Goal: Task Accomplishment & Management: Manage account settings

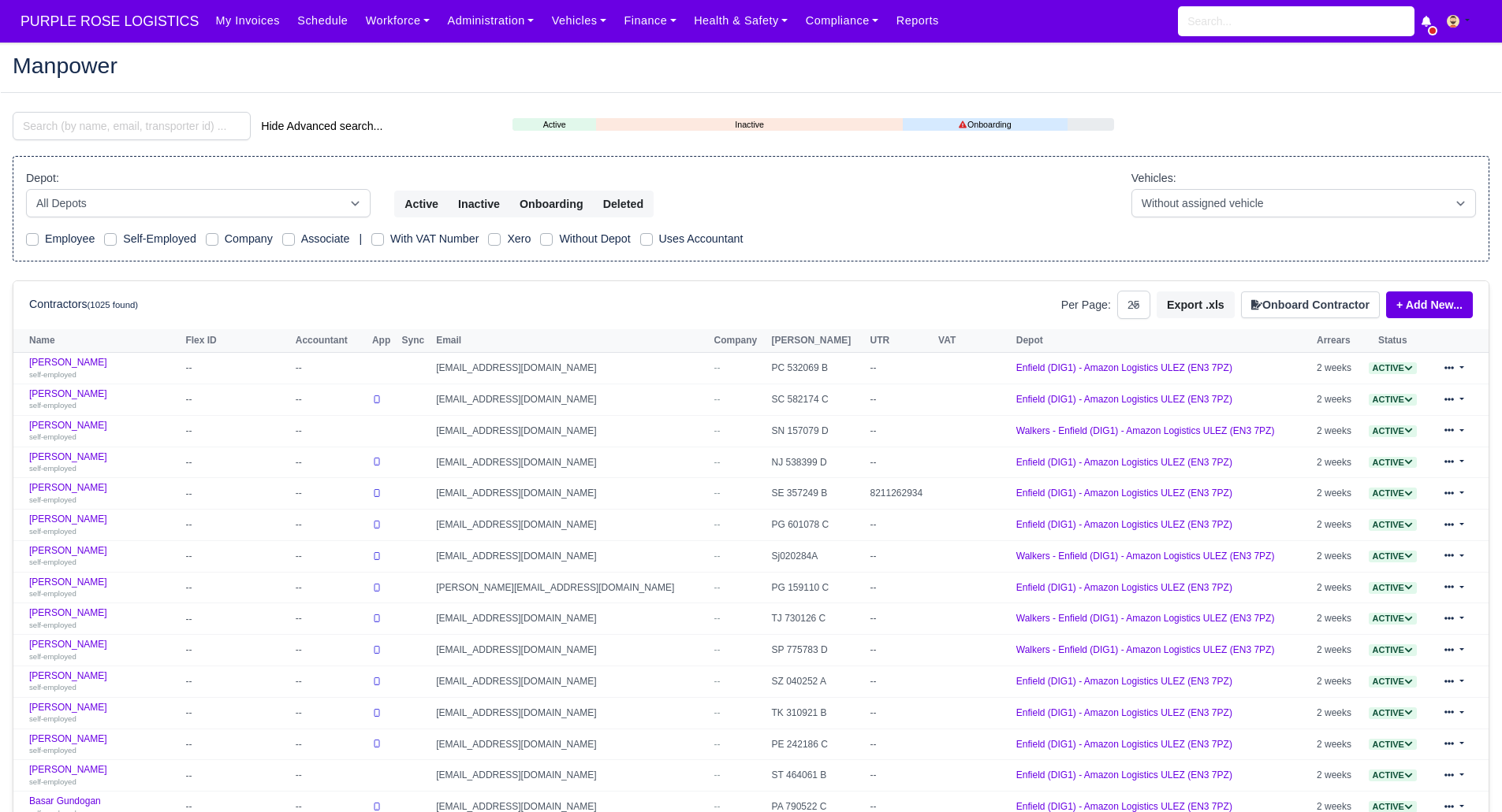
select select "25"
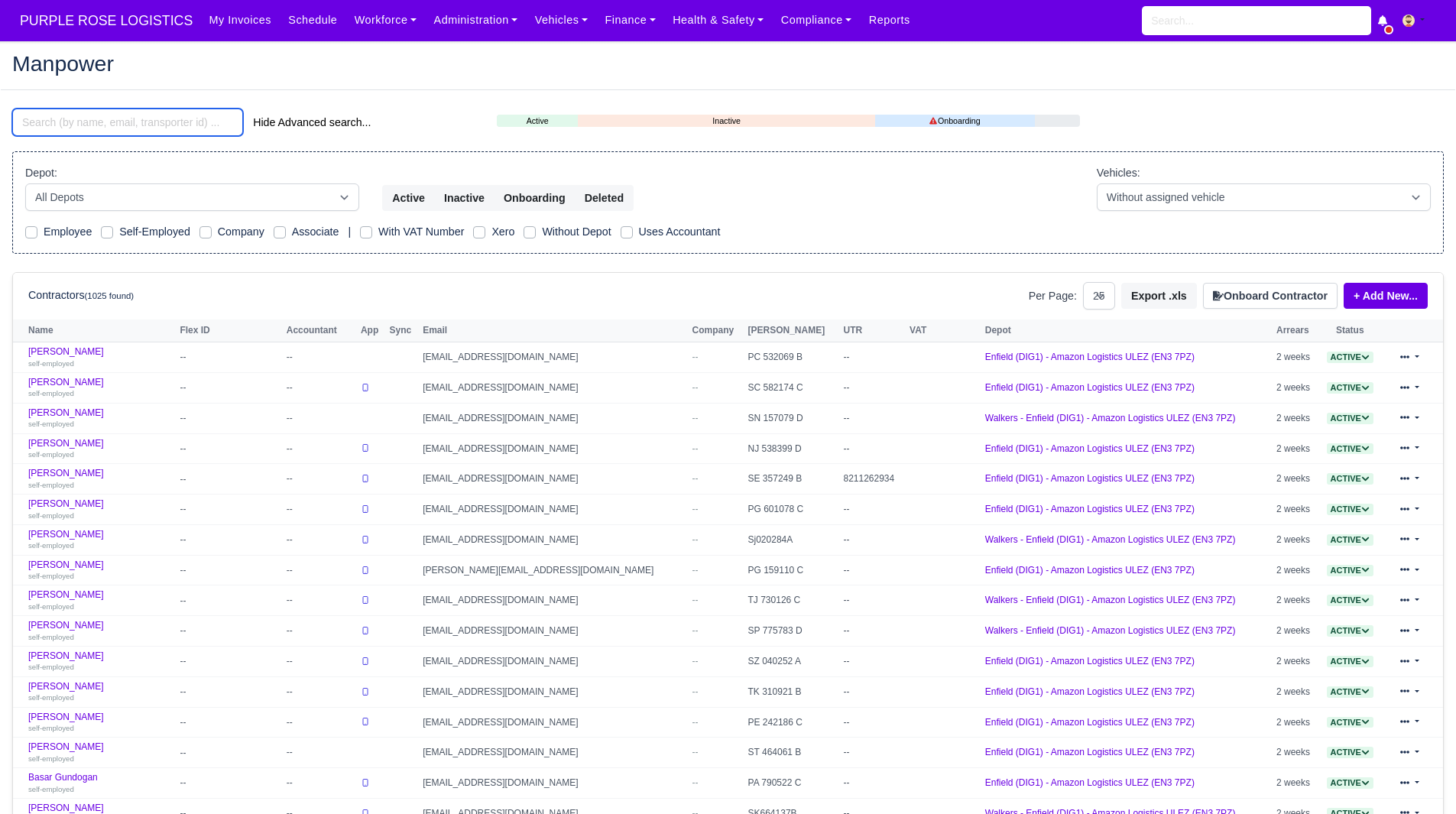
click at [136, 126] on input "search" at bounding box center [128, 122] width 231 height 28
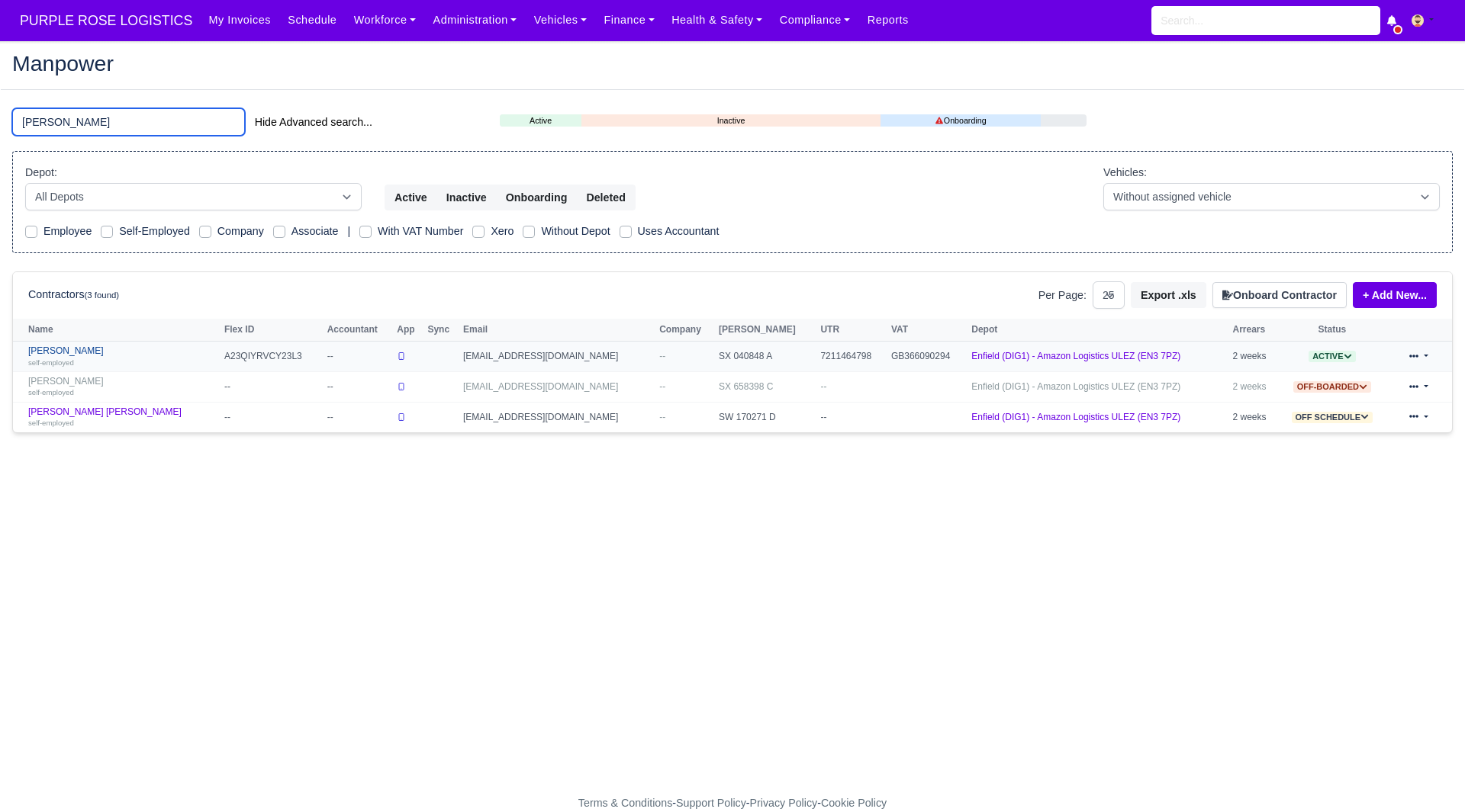
type input "niko"
click at [106, 345] on link "Nikolaos Makrofidis self-employed" at bounding box center [123, 356] width 189 height 22
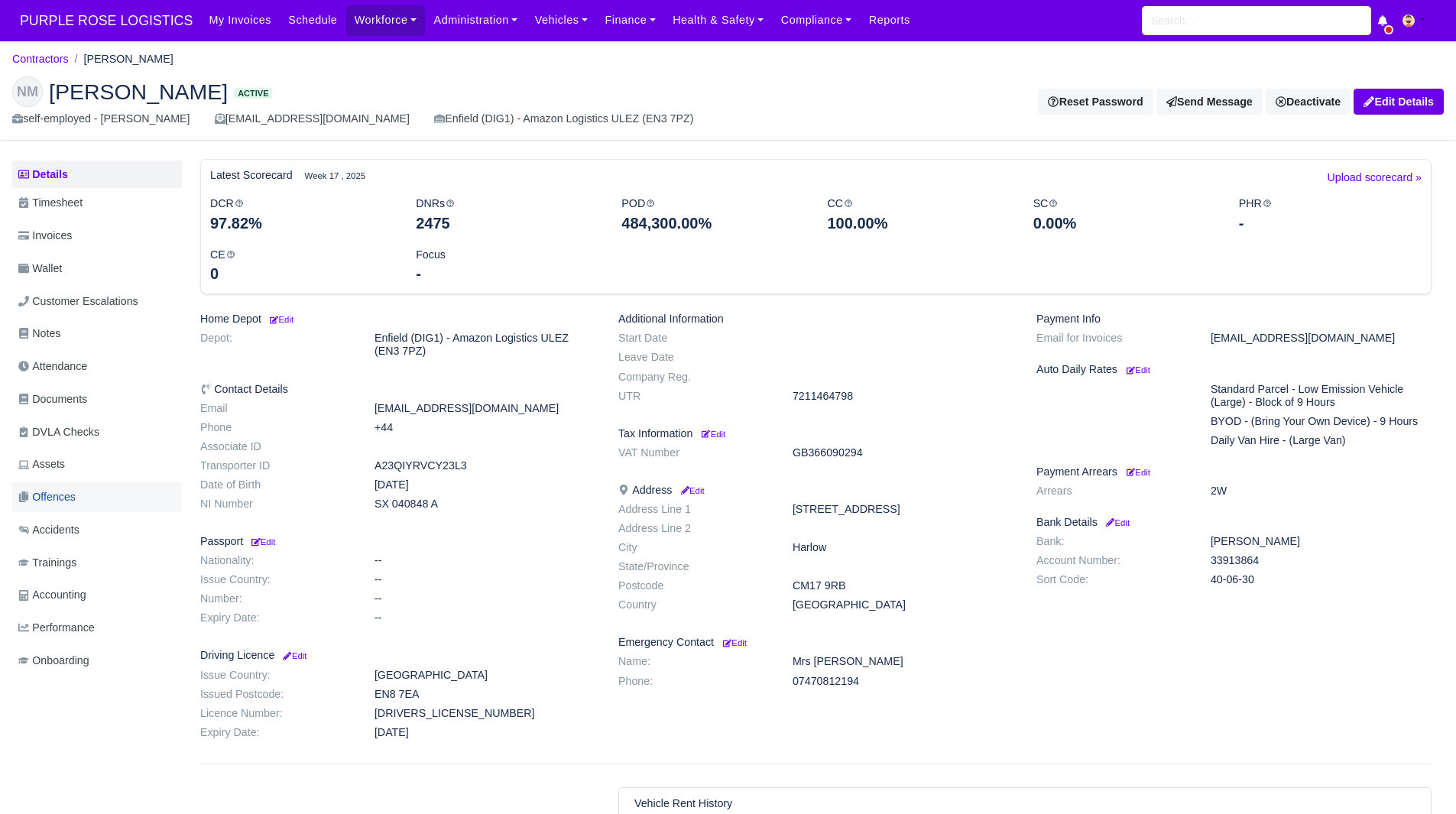
click at [75, 499] on span "Offences" at bounding box center [47, 498] width 57 height 18
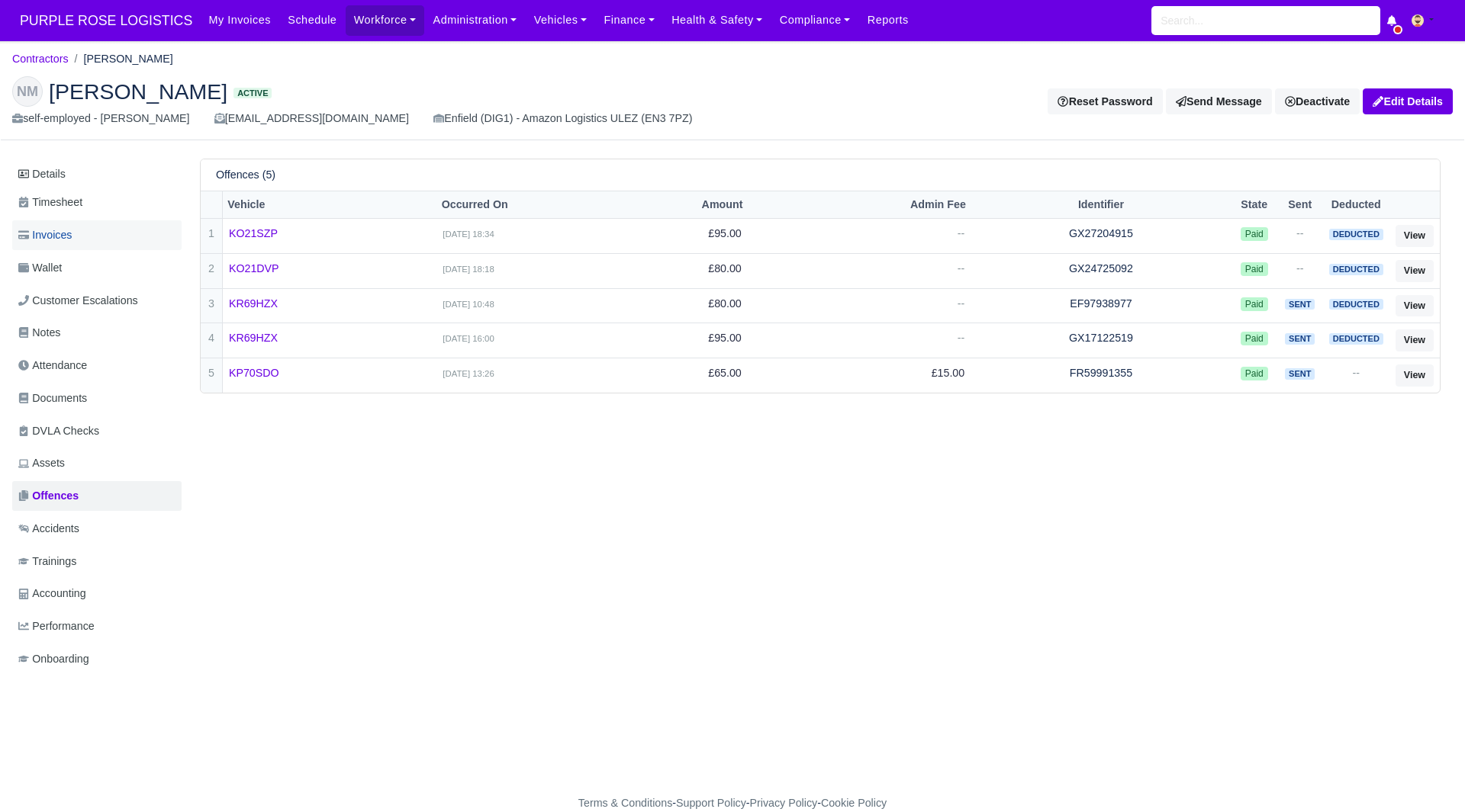
click at [83, 244] on link "Invoices" at bounding box center [97, 235] width 169 height 30
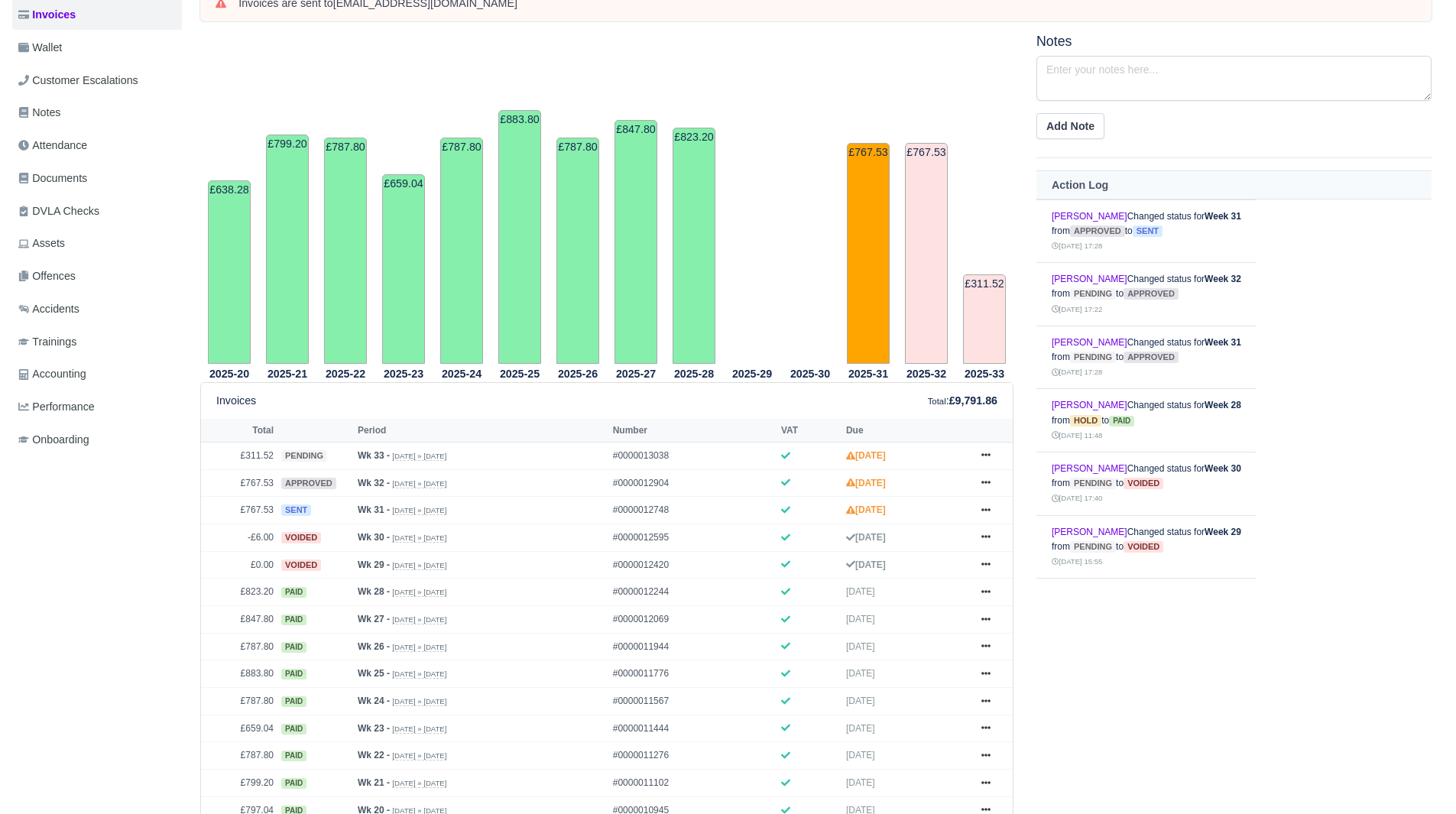
scroll to position [221, 0]
click at [91, 55] on link "Wallet" at bounding box center [97, 47] width 169 height 30
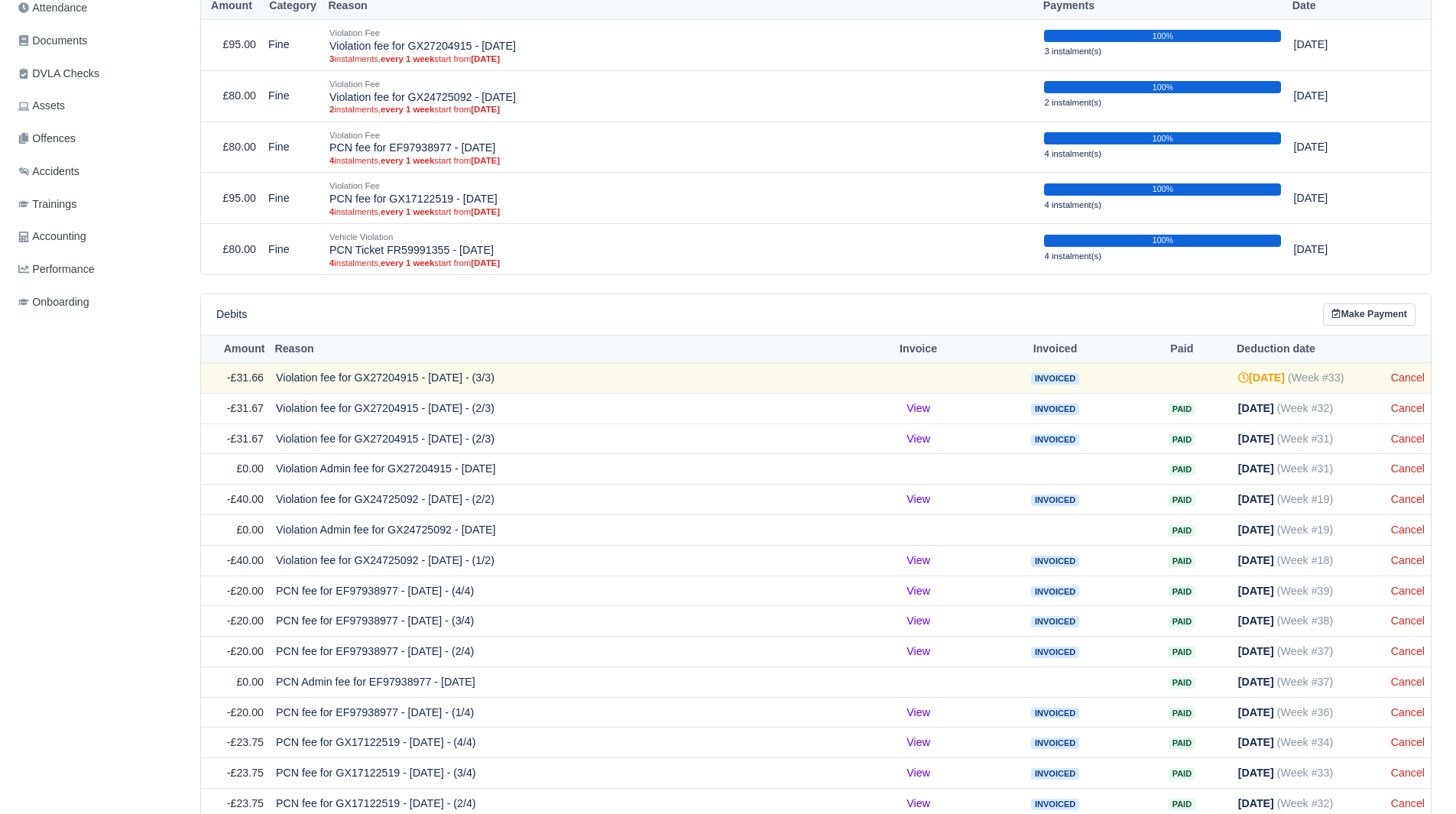
scroll to position [463, 0]
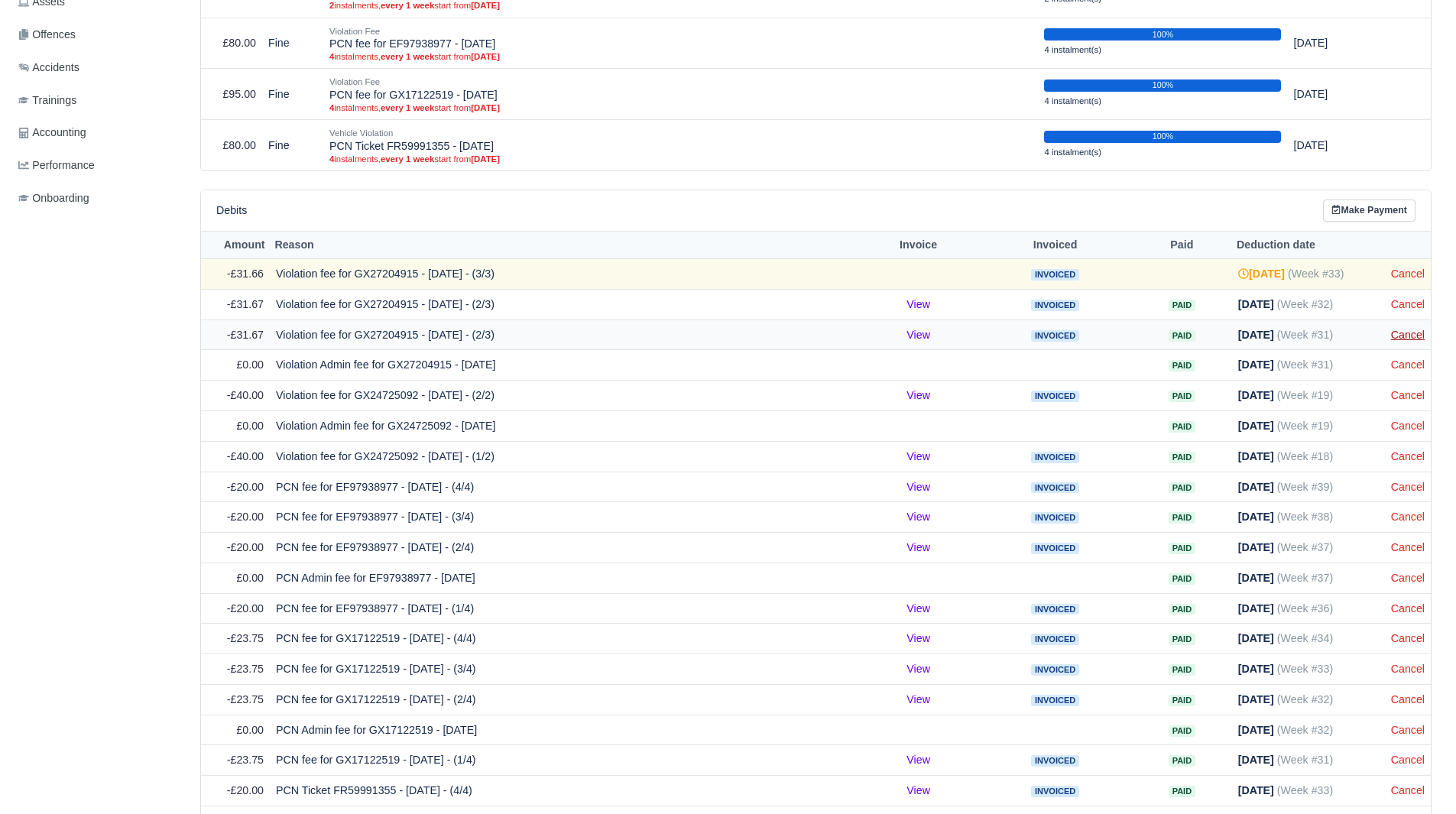
click at [1415, 337] on link "Cancel" at bounding box center [1408, 335] width 34 height 13
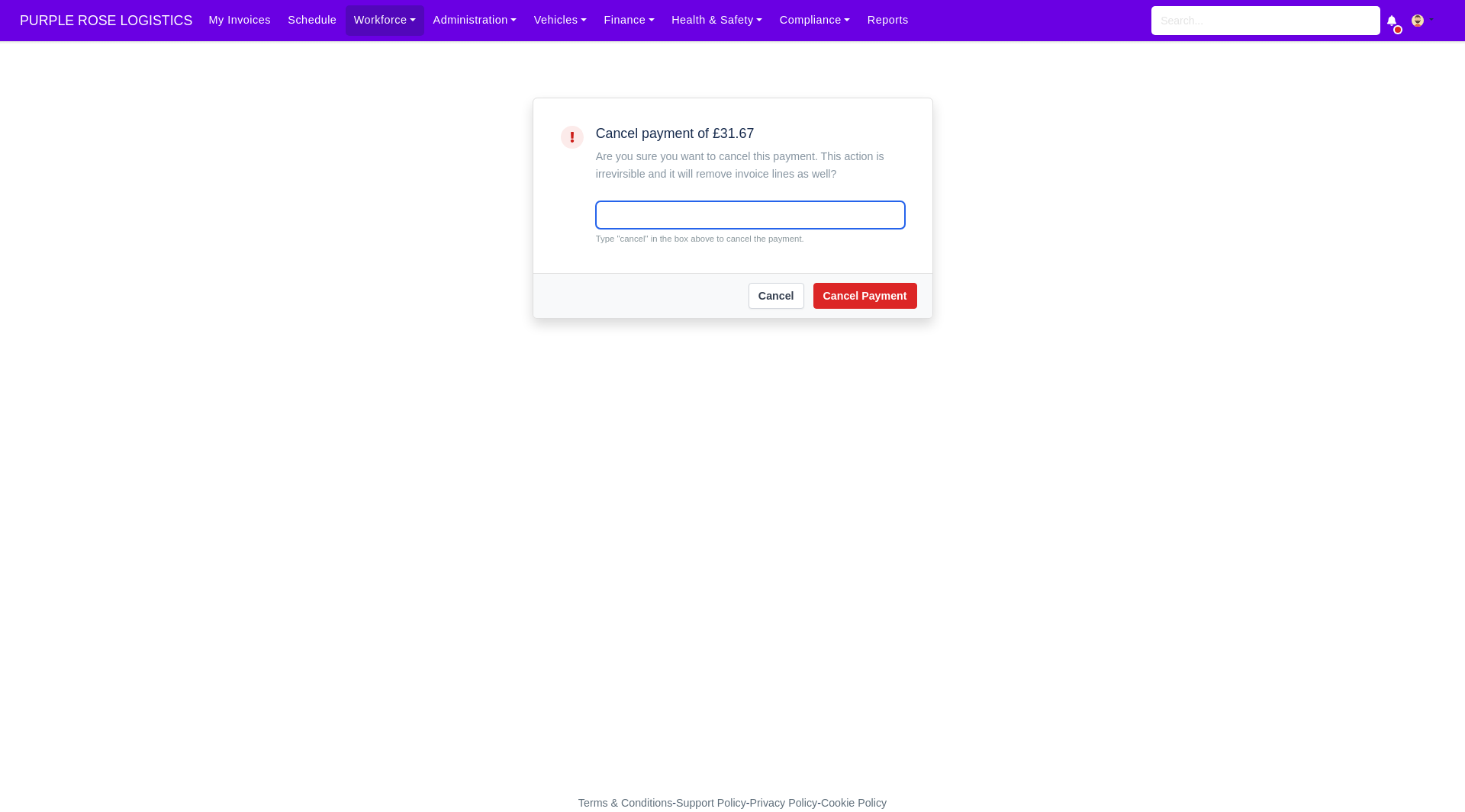
click at [679, 211] on input "text" at bounding box center [749, 215] width 309 height 28
type input "cancel"
click at [852, 292] on button "Cancel Payment" at bounding box center [865, 295] width 104 height 26
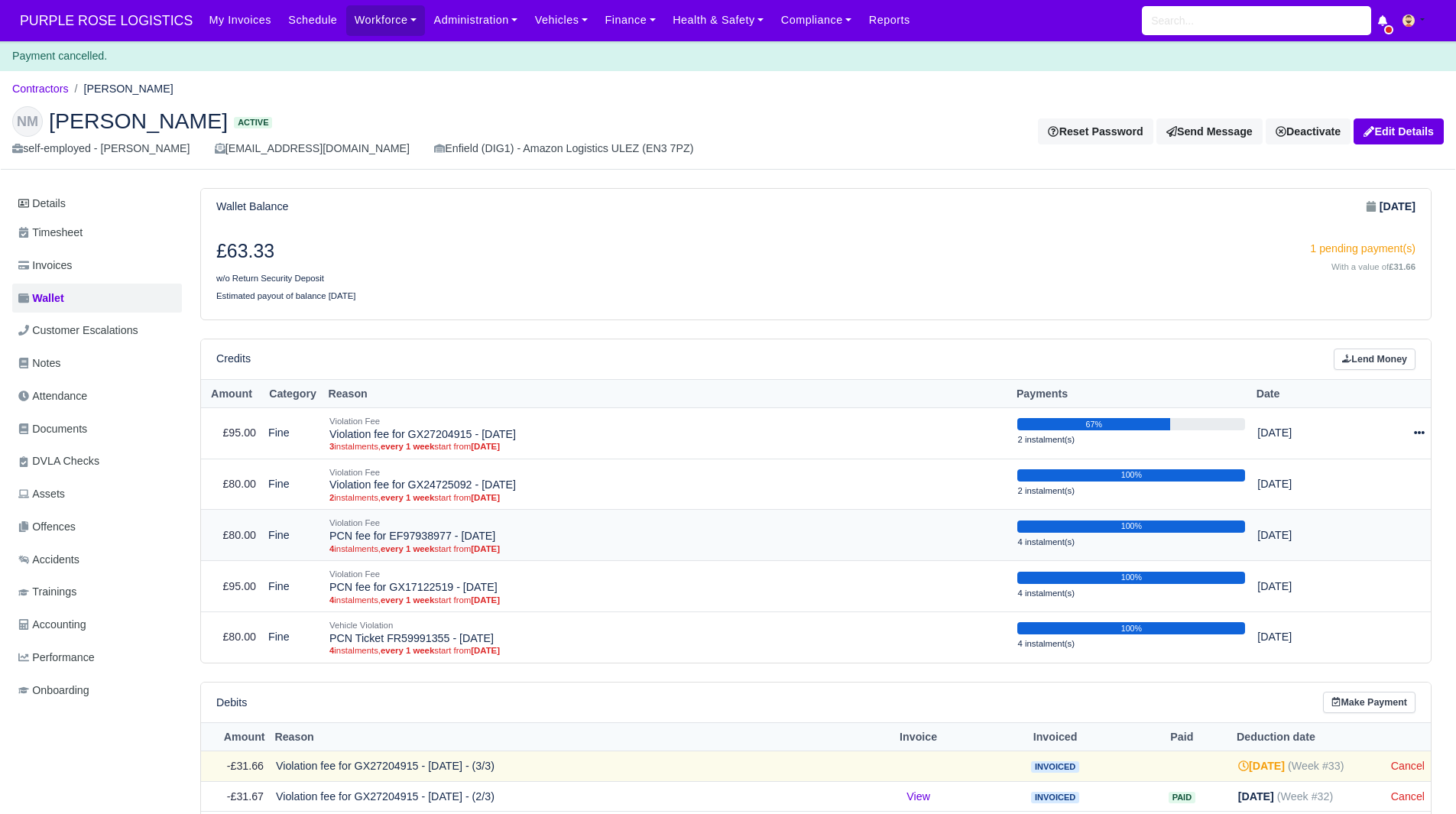
scroll to position [283, 0]
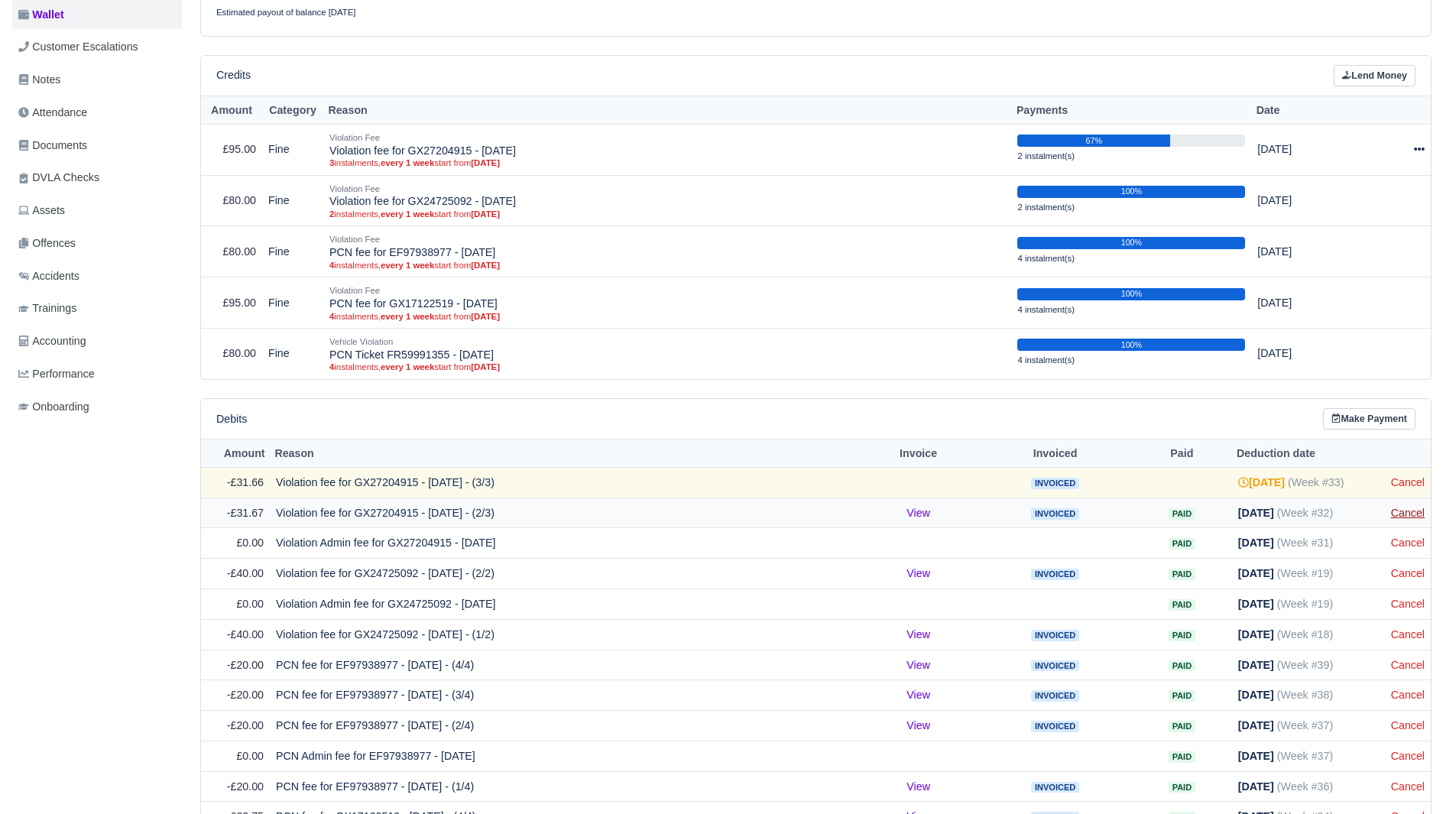
click at [1422, 515] on link "Cancel" at bounding box center [1408, 514] width 34 height 13
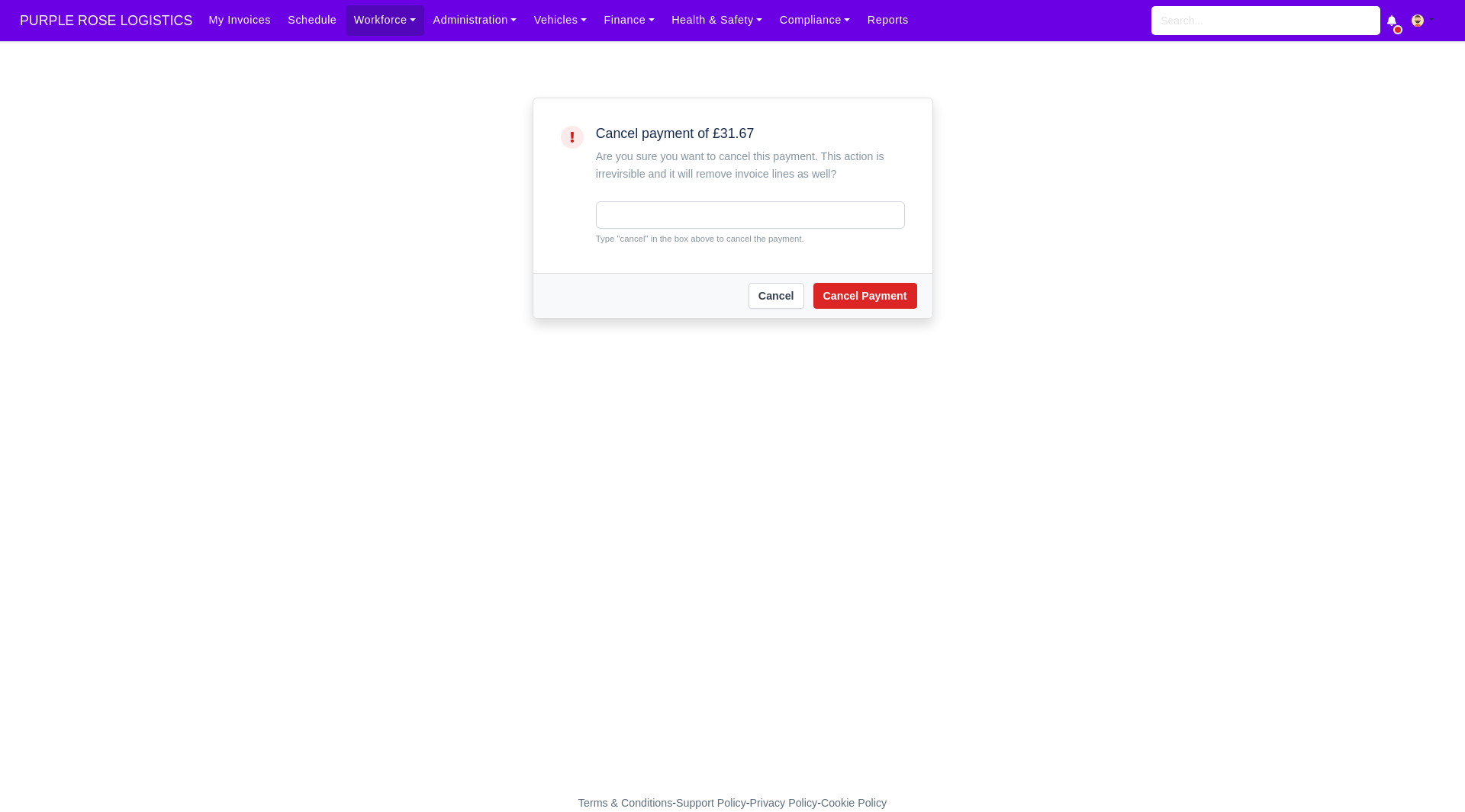
click at [655, 236] on small "Type "cancel" in the box above to cancel the payment." at bounding box center [749, 238] width 309 height 13
click at [657, 227] on input "text" at bounding box center [749, 215] width 309 height 28
click at [855, 301] on button "Cancel Payment" at bounding box center [865, 295] width 104 height 26
click at [672, 226] on input "text" at bounding box center [749, 215] width 309 height 28
type input "cancel"
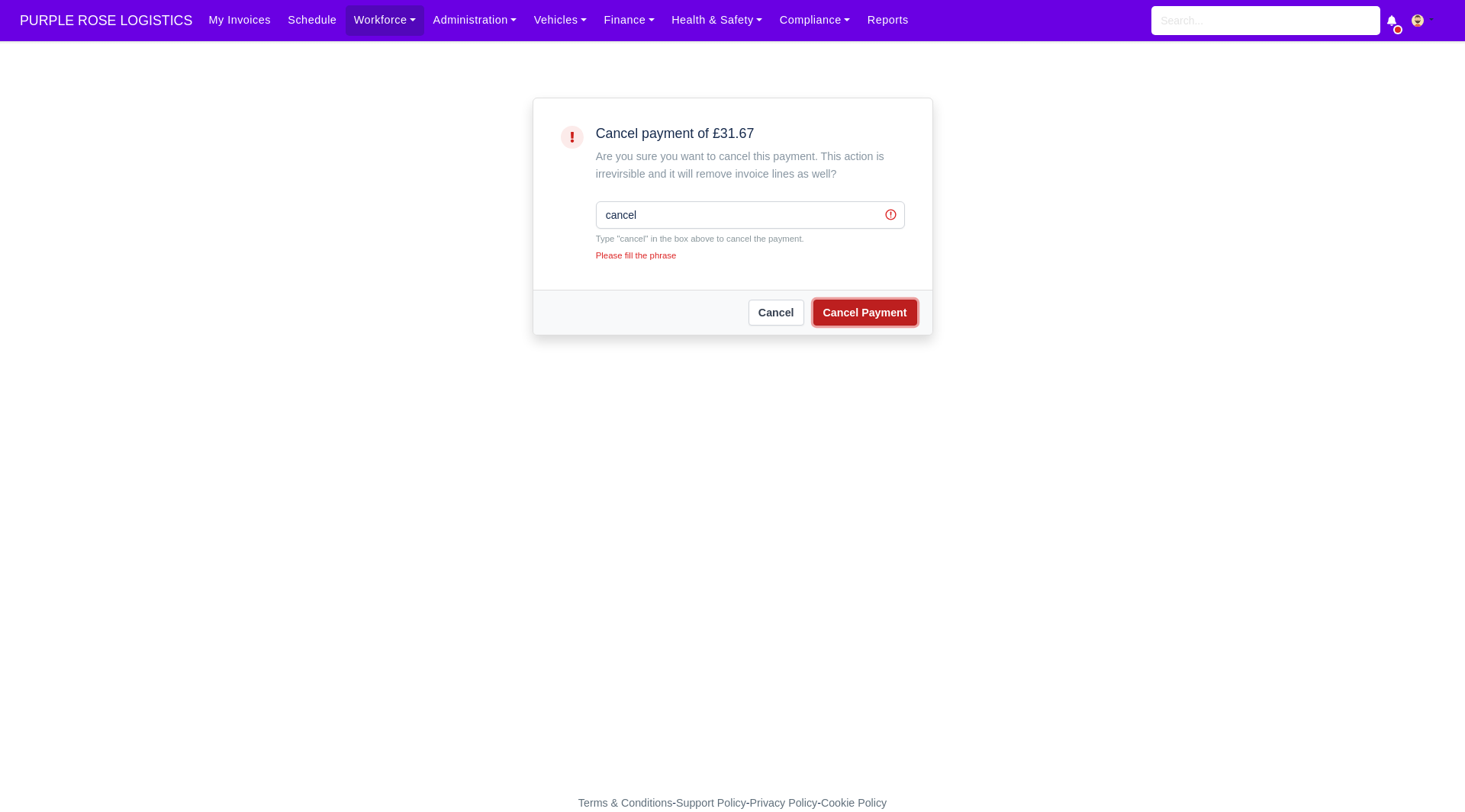
click at [850, 309] on button "Cancel Payment" at bounding box center [865, 312] width 104 height 26
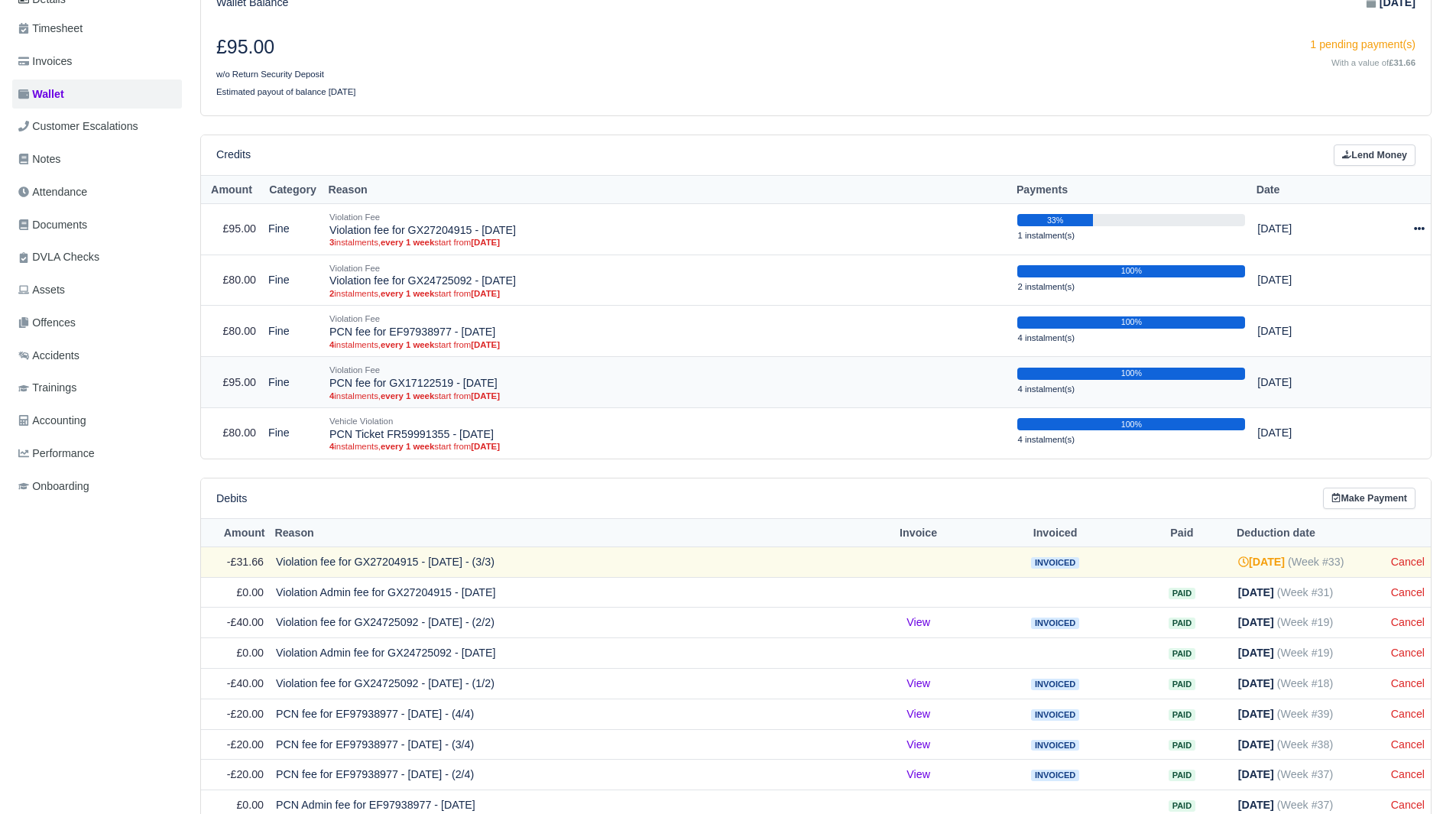
scroll to position [205, 0]
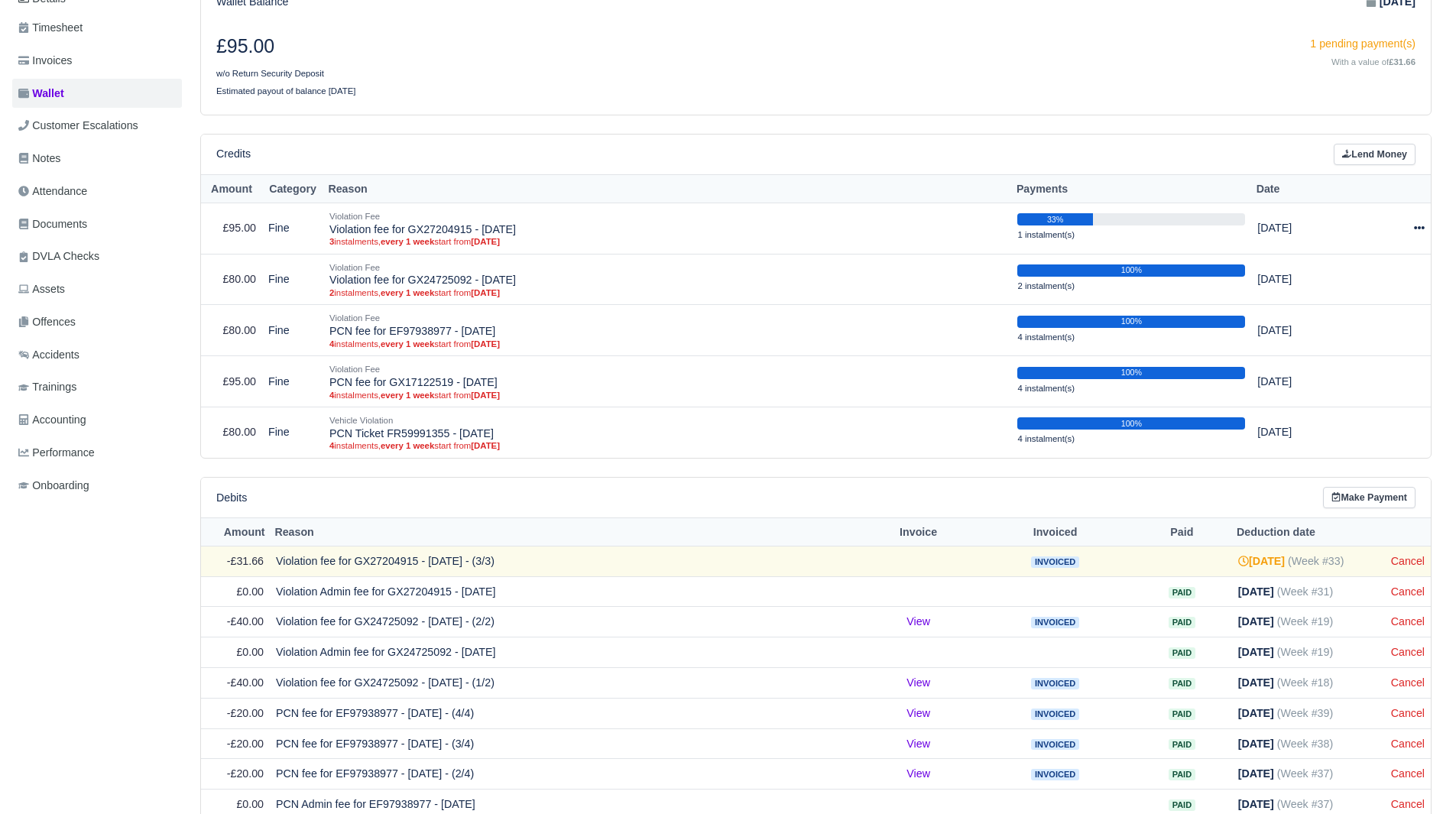
click at [1404, 568] on td "Cancel" at bounding box center [1408, 561] width 46 height 30
click at [1411, 565] on link "Cancel" at bounding box center [1408, 561] width 34 height 13
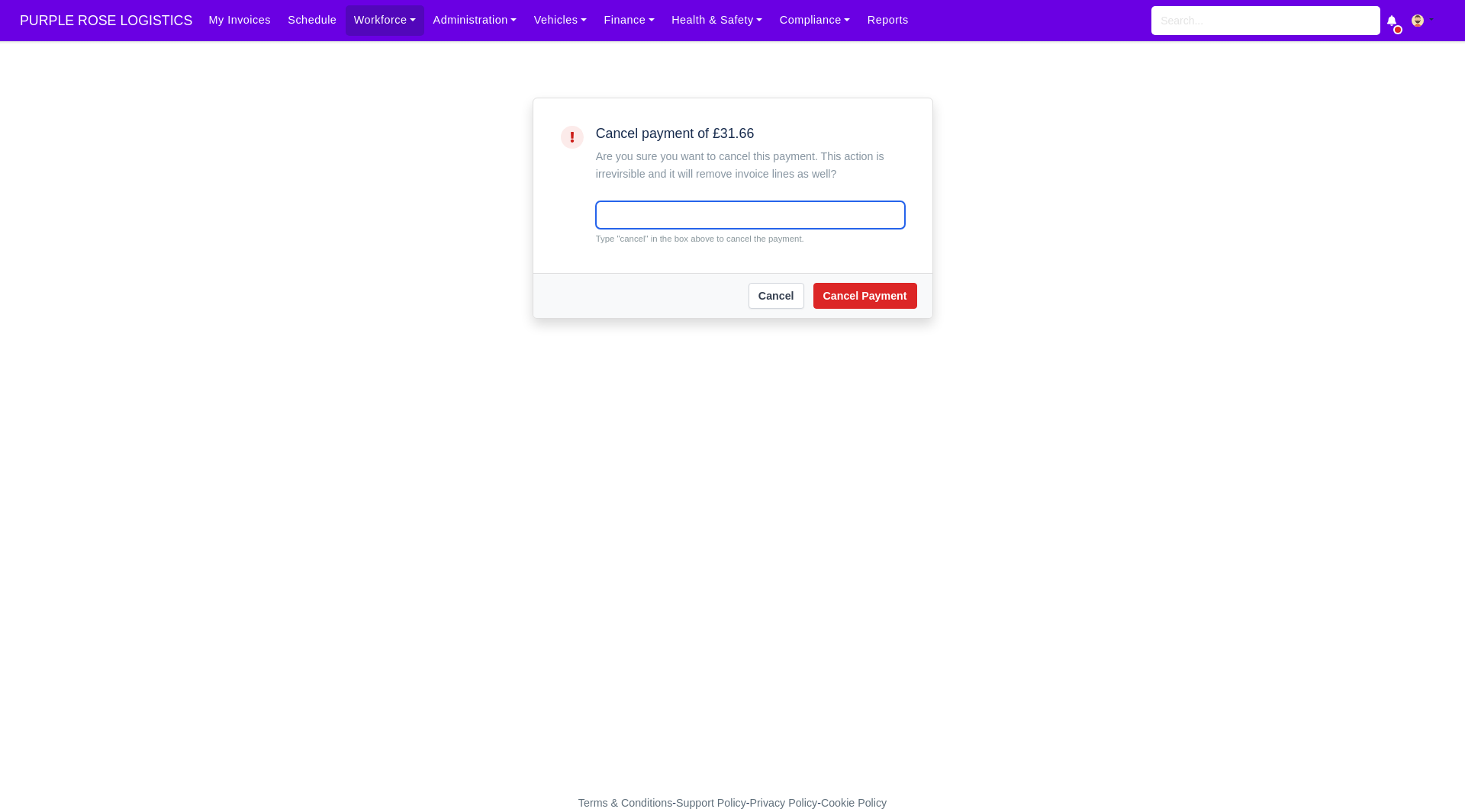
click at [783, 217] on input "text" at bounding box center [749, 215] width 309 height 28
type input "cancel"
click at [823, 301] on button "Cancel Payment" at bounding box center [865, 295] width 104 height 26
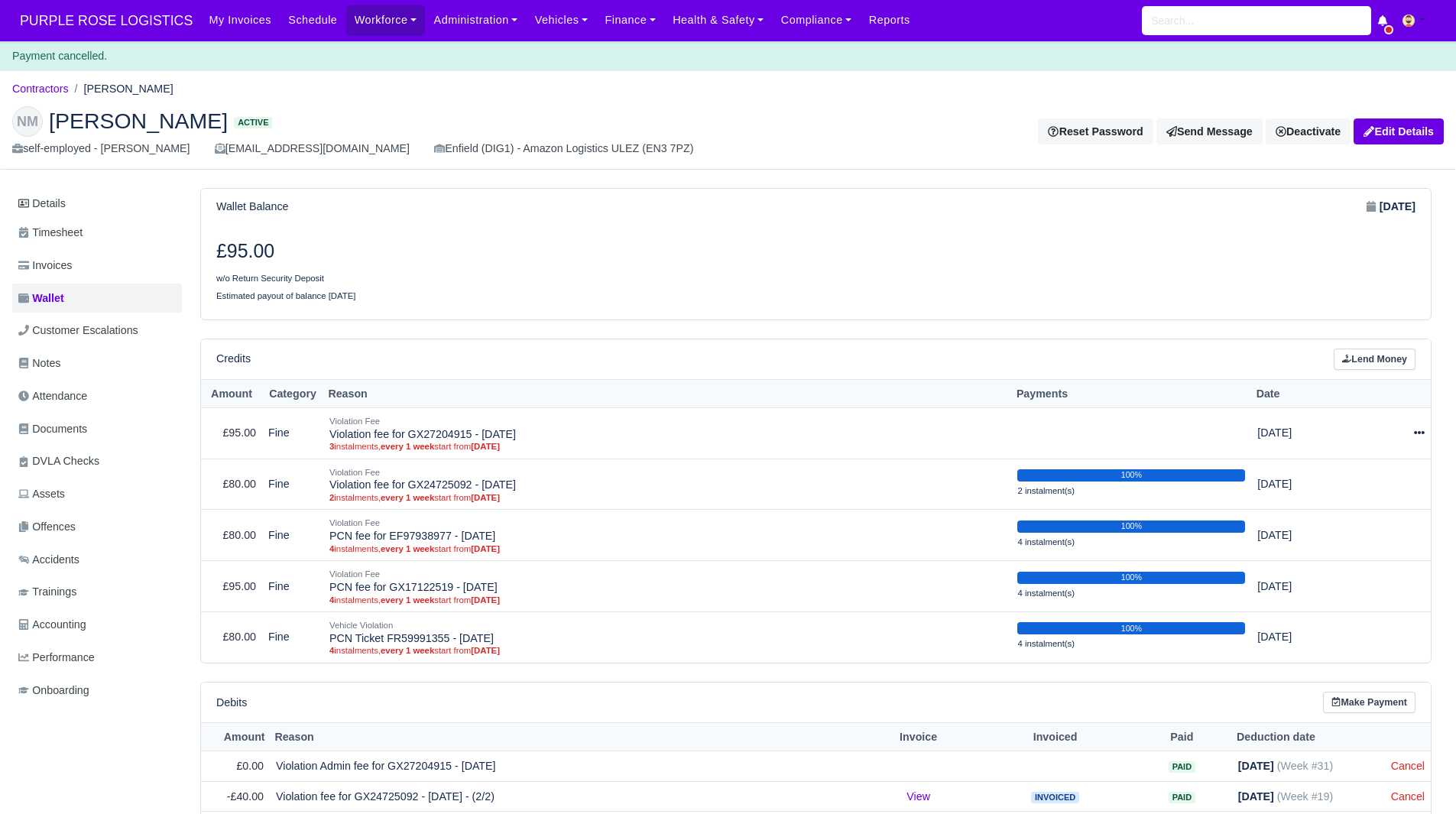
click at [680, 394] on th "Reason" at bounding box center [668, 394] width 688 height 29
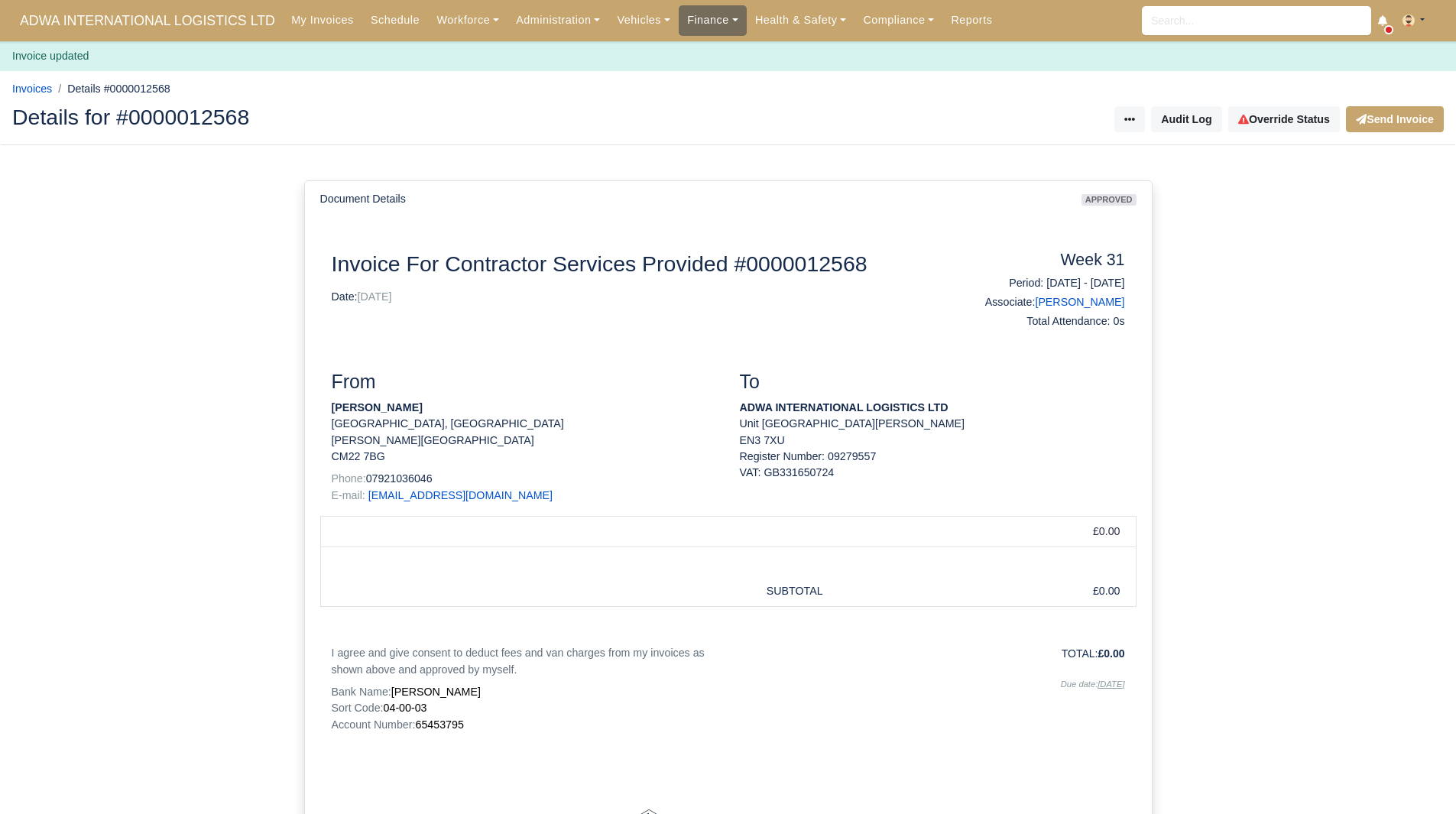
click at [697, 13] on link "Finance" at bounding box center [712, 20] width 68 height 30
click at [706, 56] on link "Invoices" at bounding box center [747, 55] width 124 height 32
